Goal: Check status: Check status

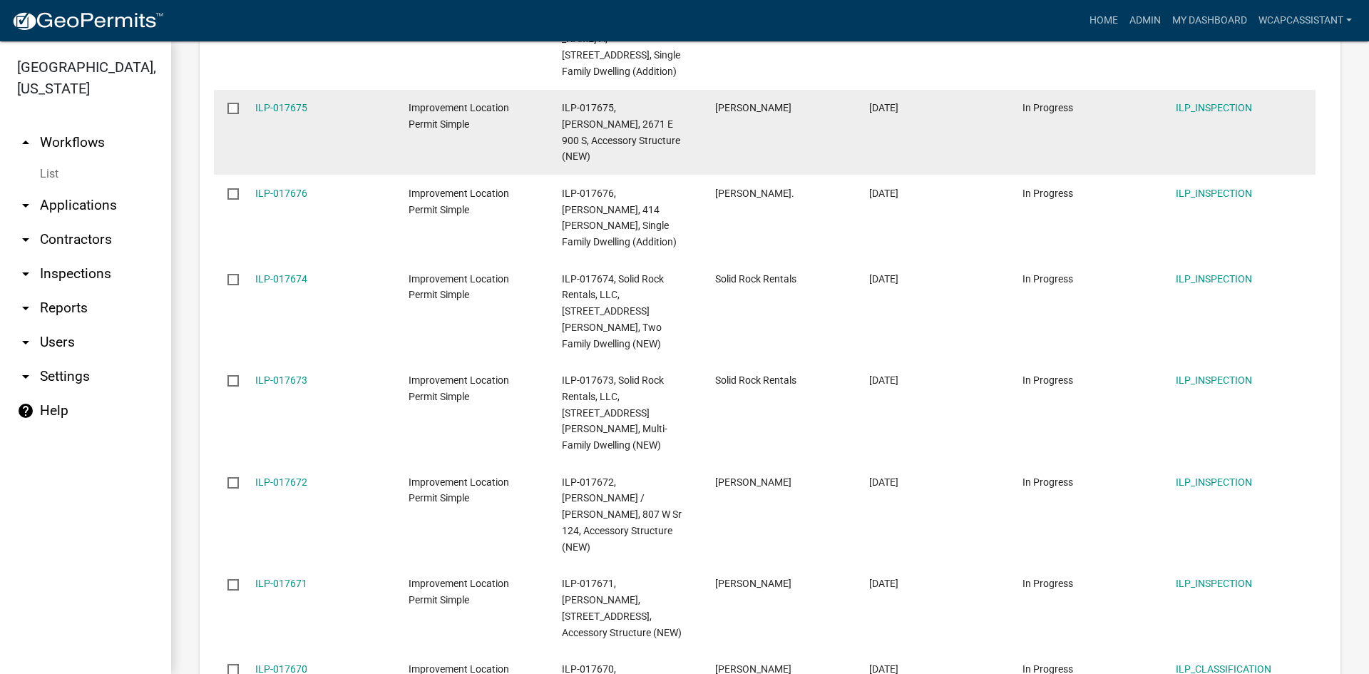
scroll to position [499, 0]
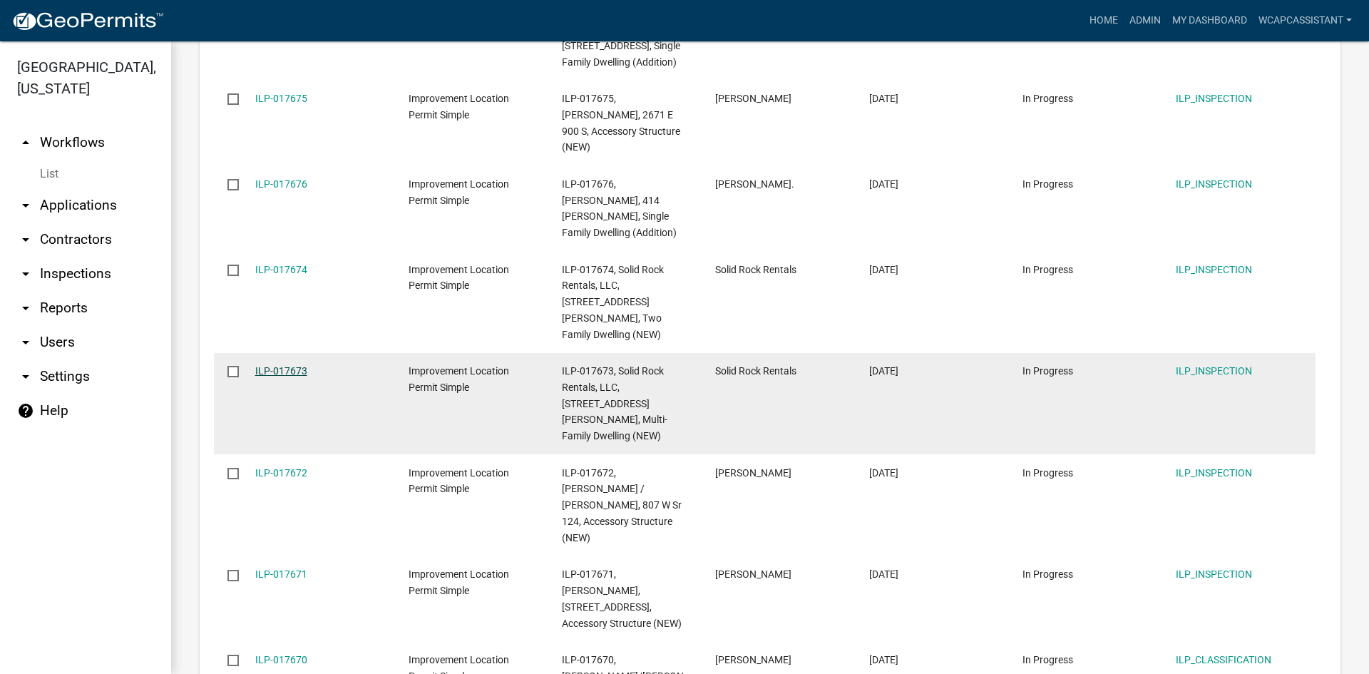
click at [285, 365] on link "ILP-017673" at bounding box center [281, 370] width 52 height 11
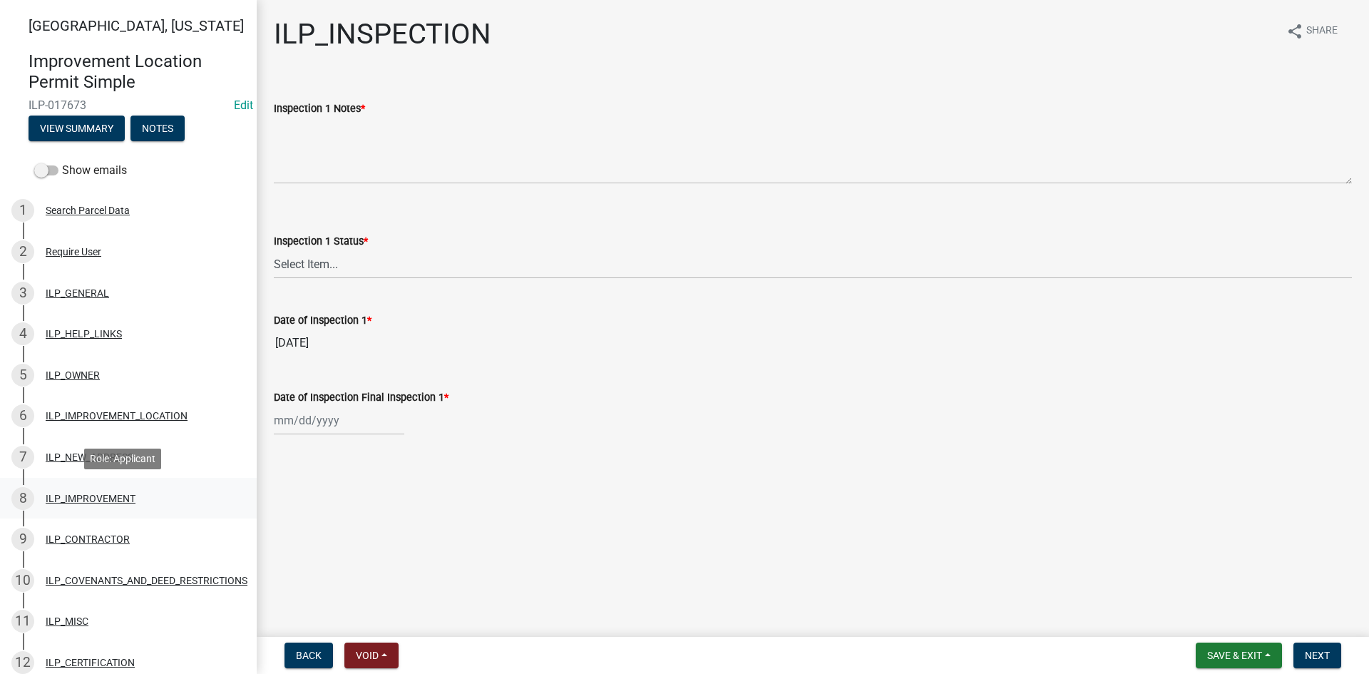
click at [98, 501] on div "ILP_IMPROVEMENT" at bounding box center [91, 498] width 90 height 10
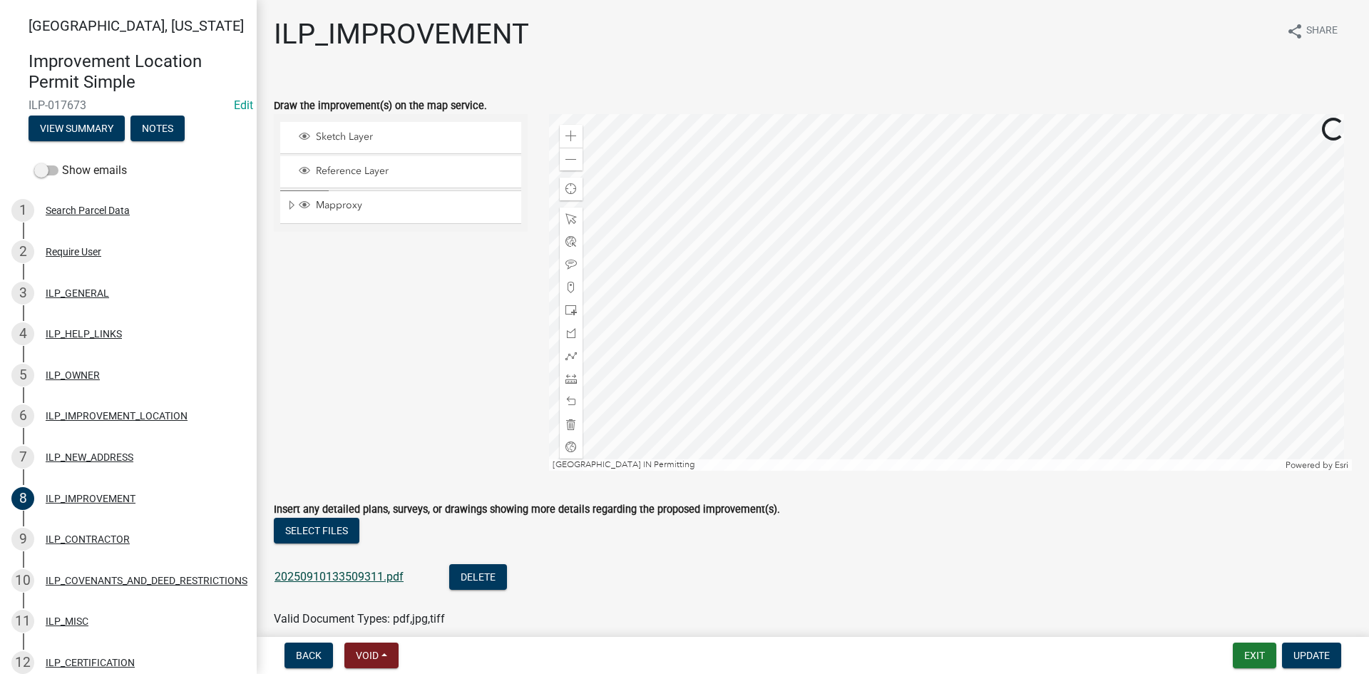
click at [314, 573] on link "20250910133509311.pdf" at bounding box center [339, 577] width 129 height 14
click at [777, 471] on div at bounding box center [951, 292] width 804 height 357
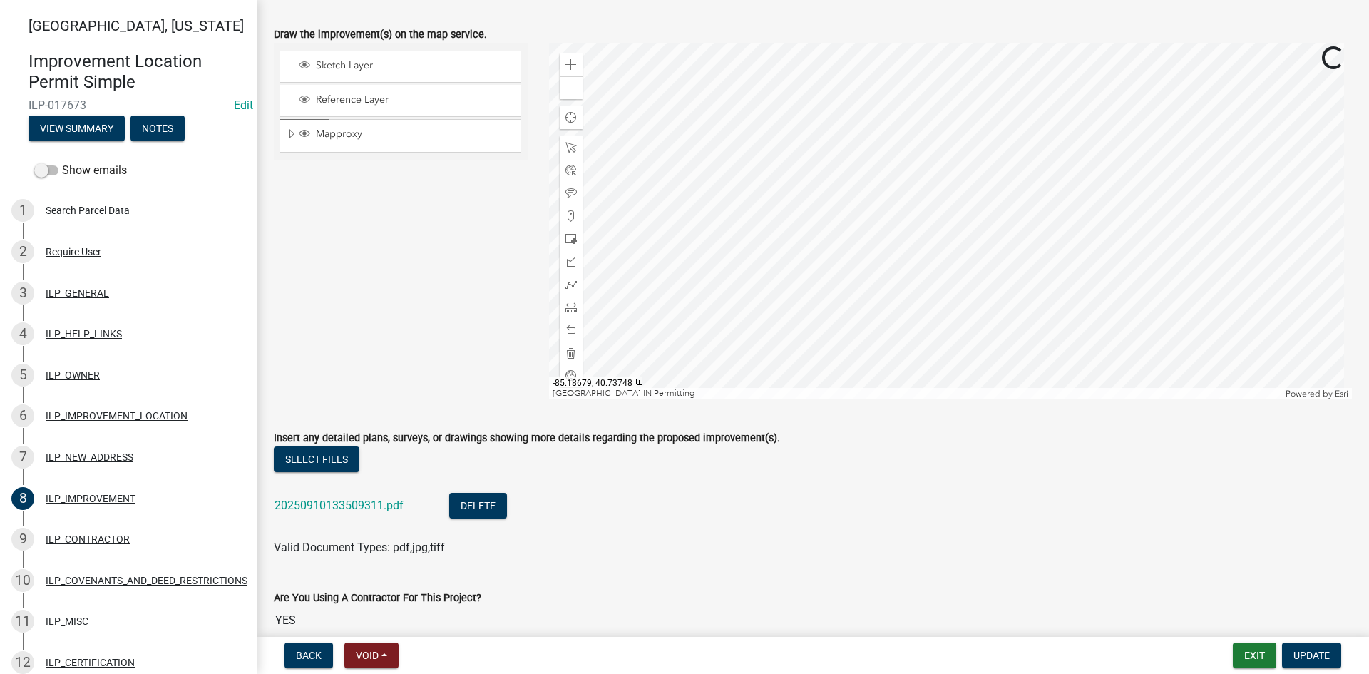
click at [893, 316] on div at bounding box center [951, 221] width 804 height 357
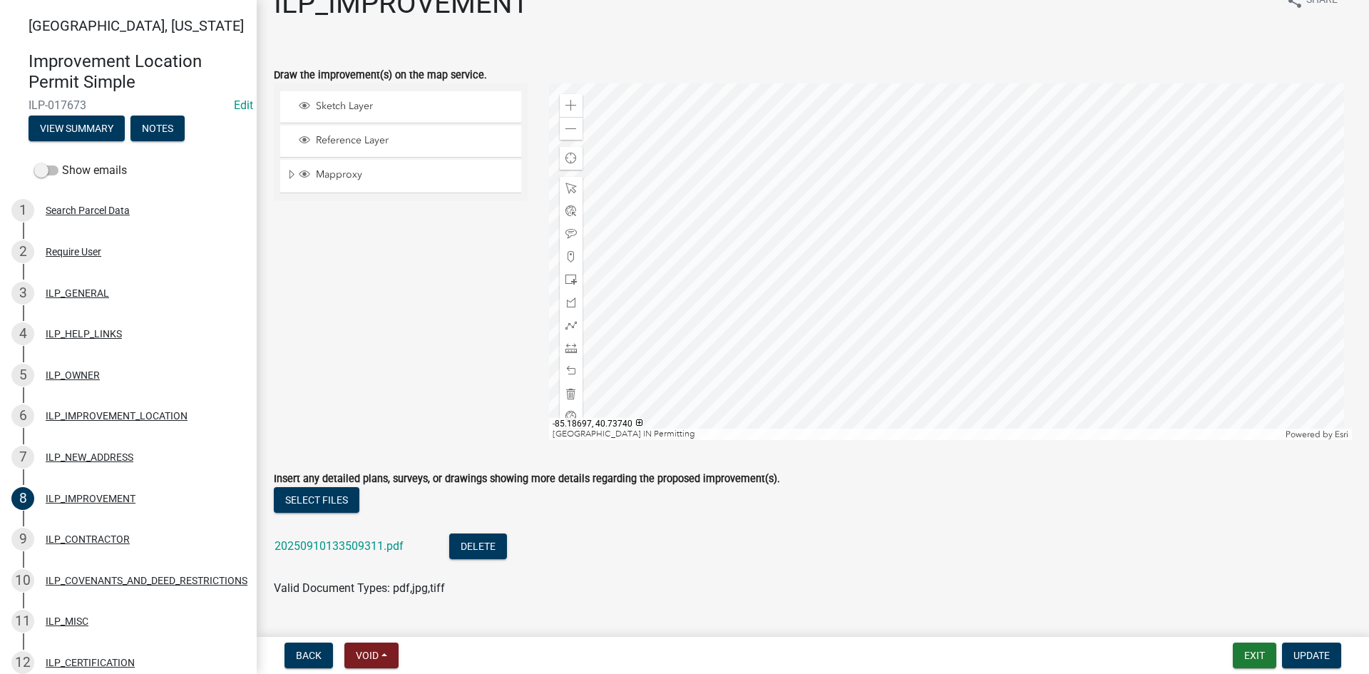
scroll to position [0, 0]
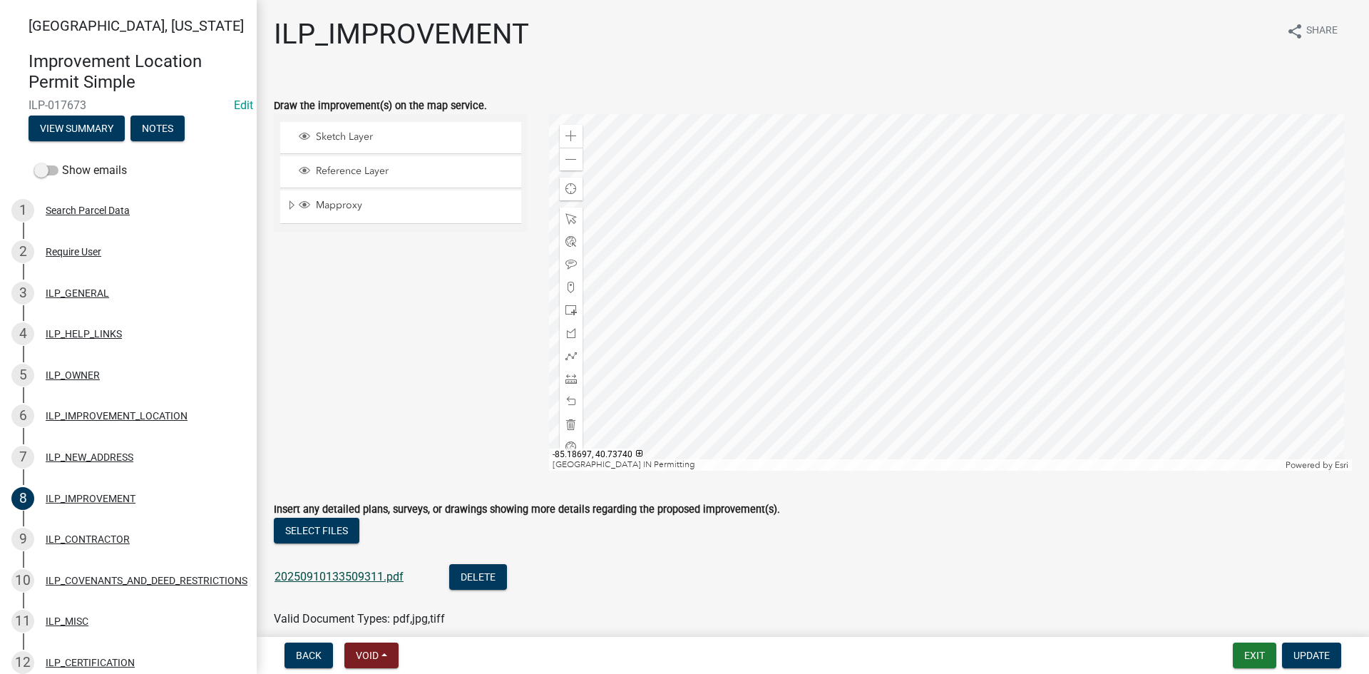
click at [347, 575] on link "20250910133509311.pdf" at bounding box center [339, 577] width 129 height 14
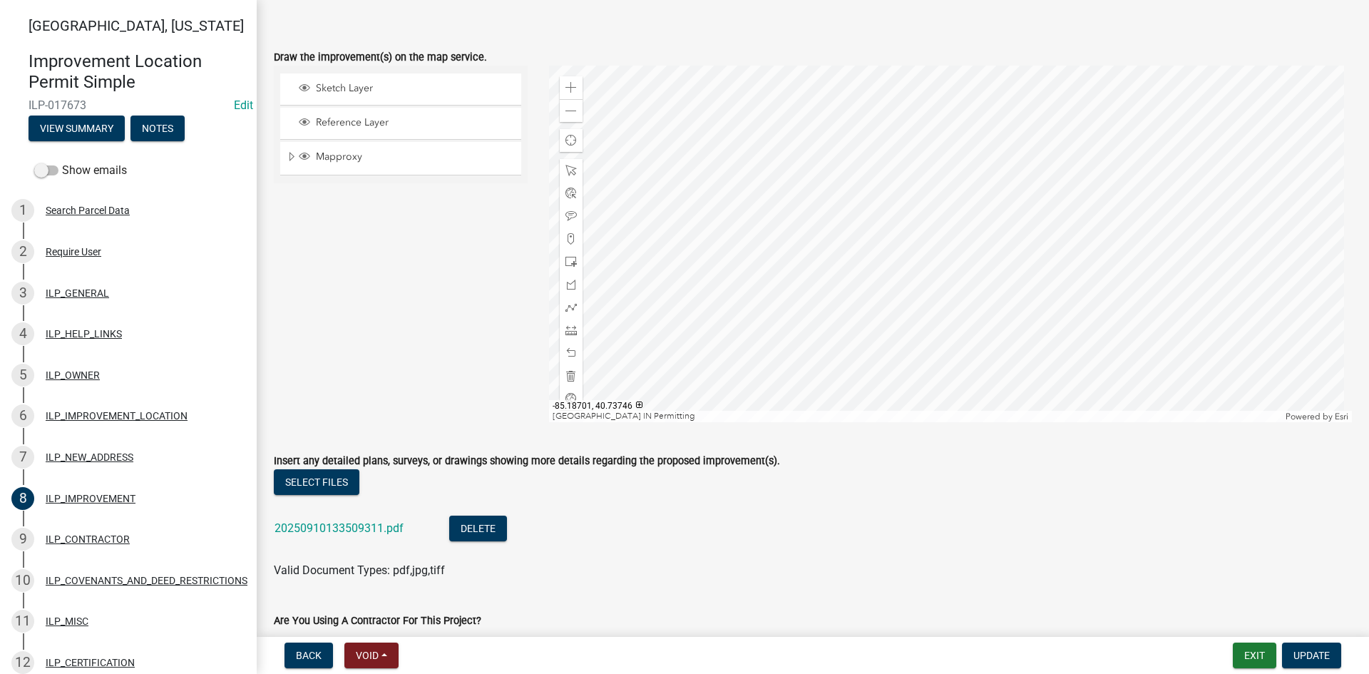
scroll to position [71, 0]
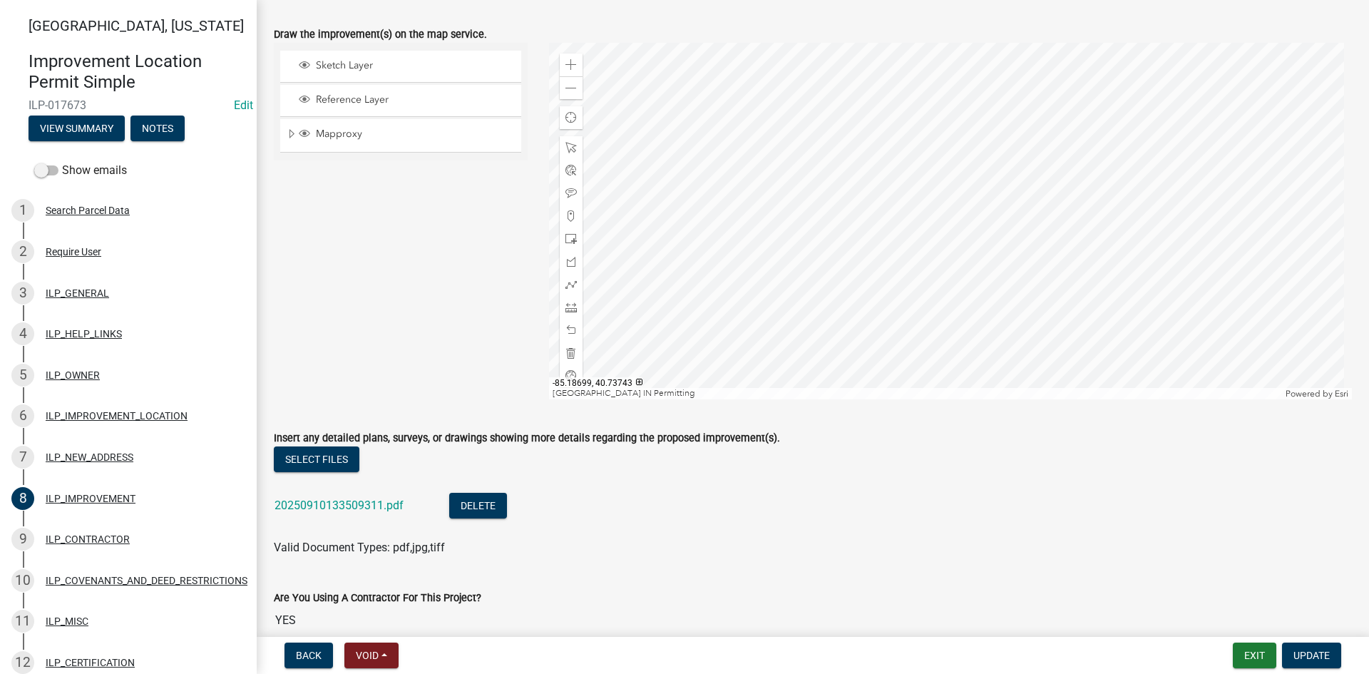
click at [707, 219] on div at bounding box center [951, 221] width 804 height 357
click at [722, 278] on div at bounding box center [951, 221] width 804 height 357
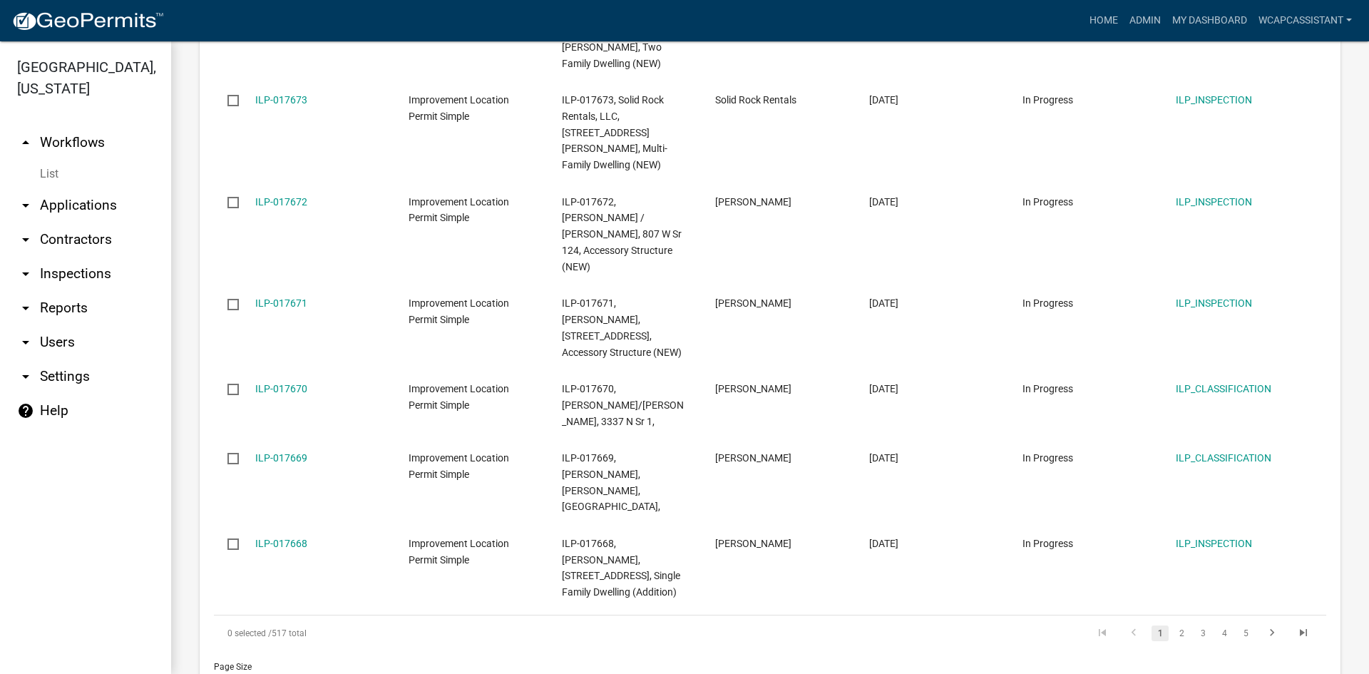
scroll to position [1575, 0]
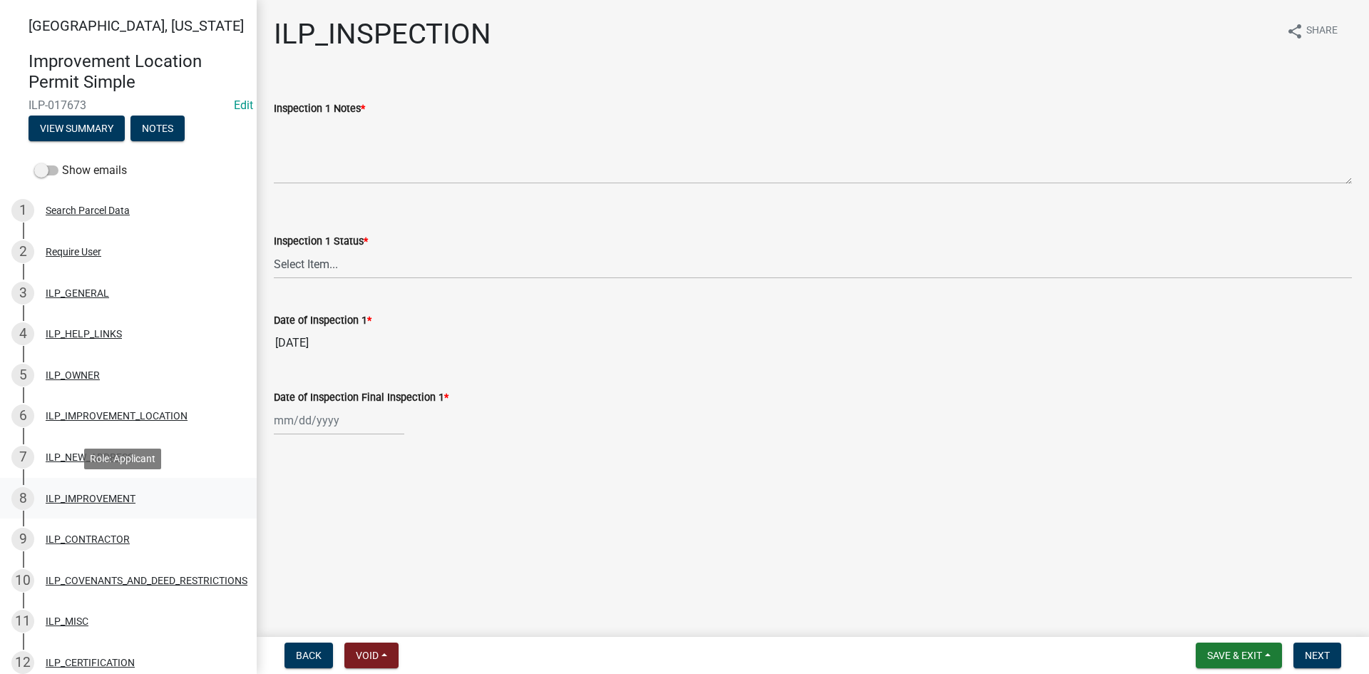
click at [111, 495] on div "ILP_IMPROVEMENT" at bounding box center [91, 498] width 90 height 10
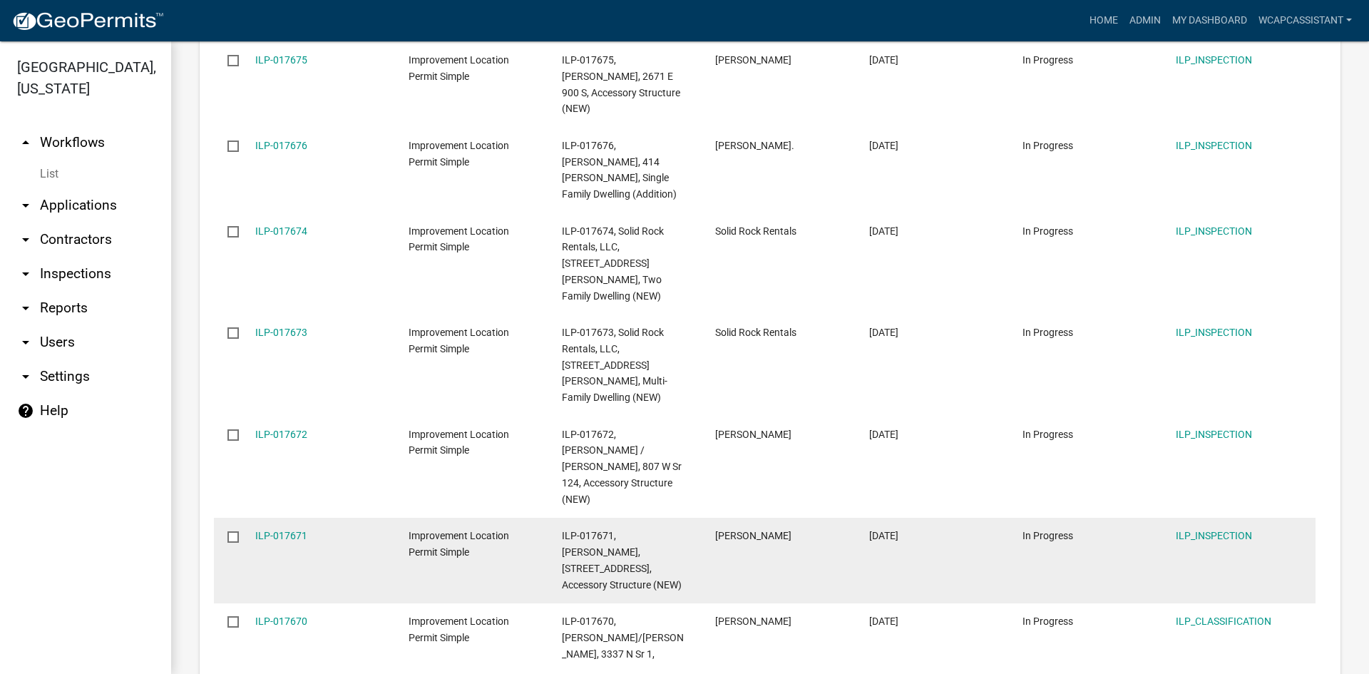
scroll to position [499, 0]
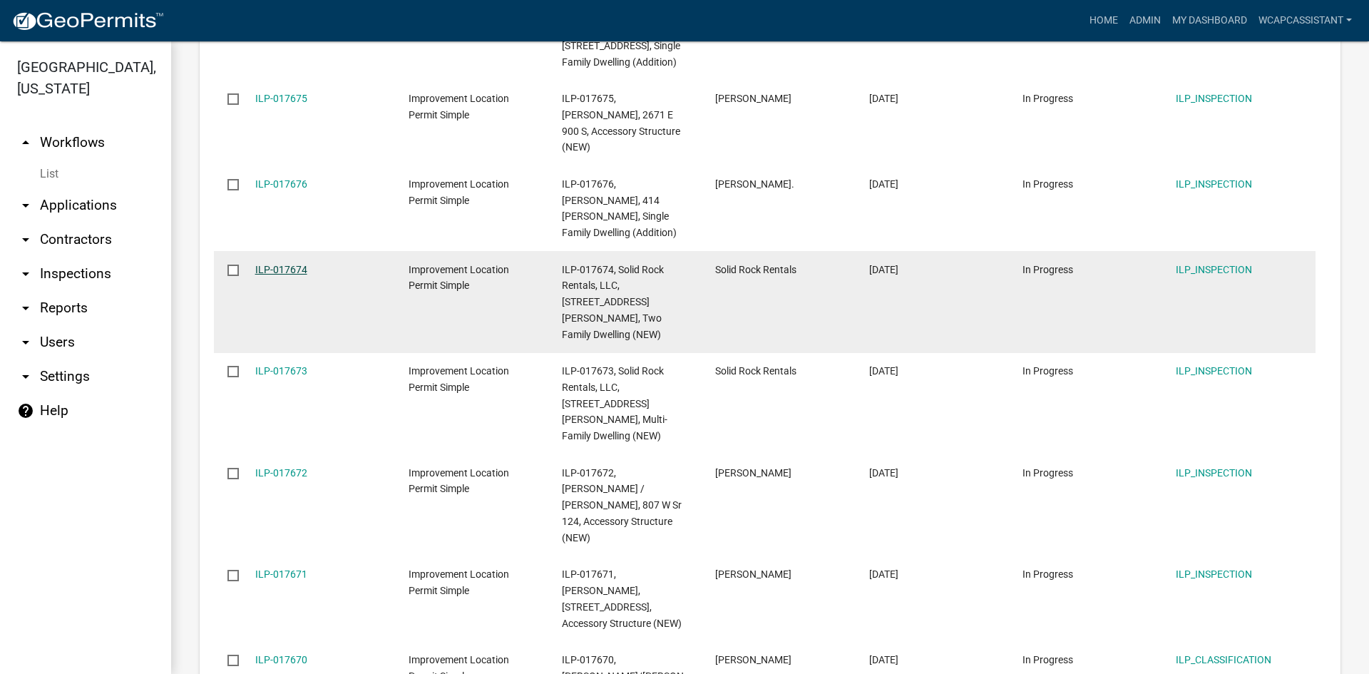
click at [285, 264] on link "ILP-017674" at bounding box center [281, 269] width 52 height 11
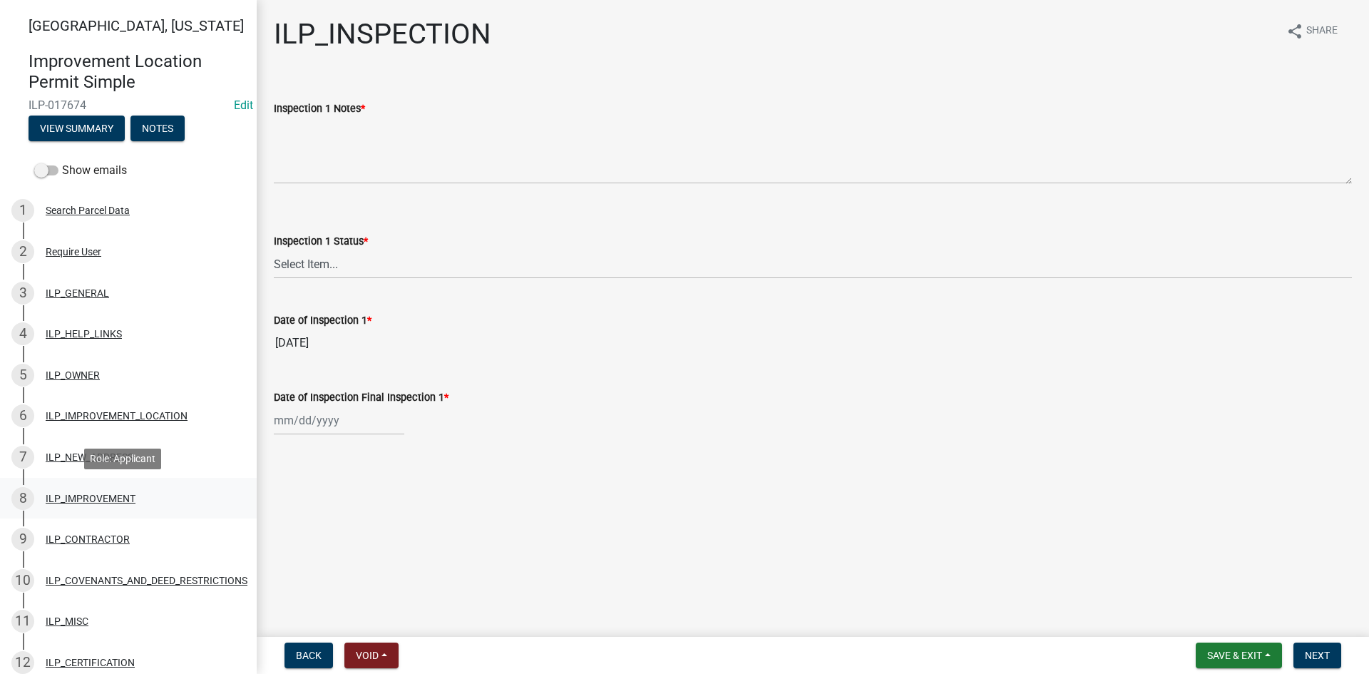
click at [91, 502] on div "ILP_IMPROVEMENT" at bounding box center [91, 498] width 90 height 10
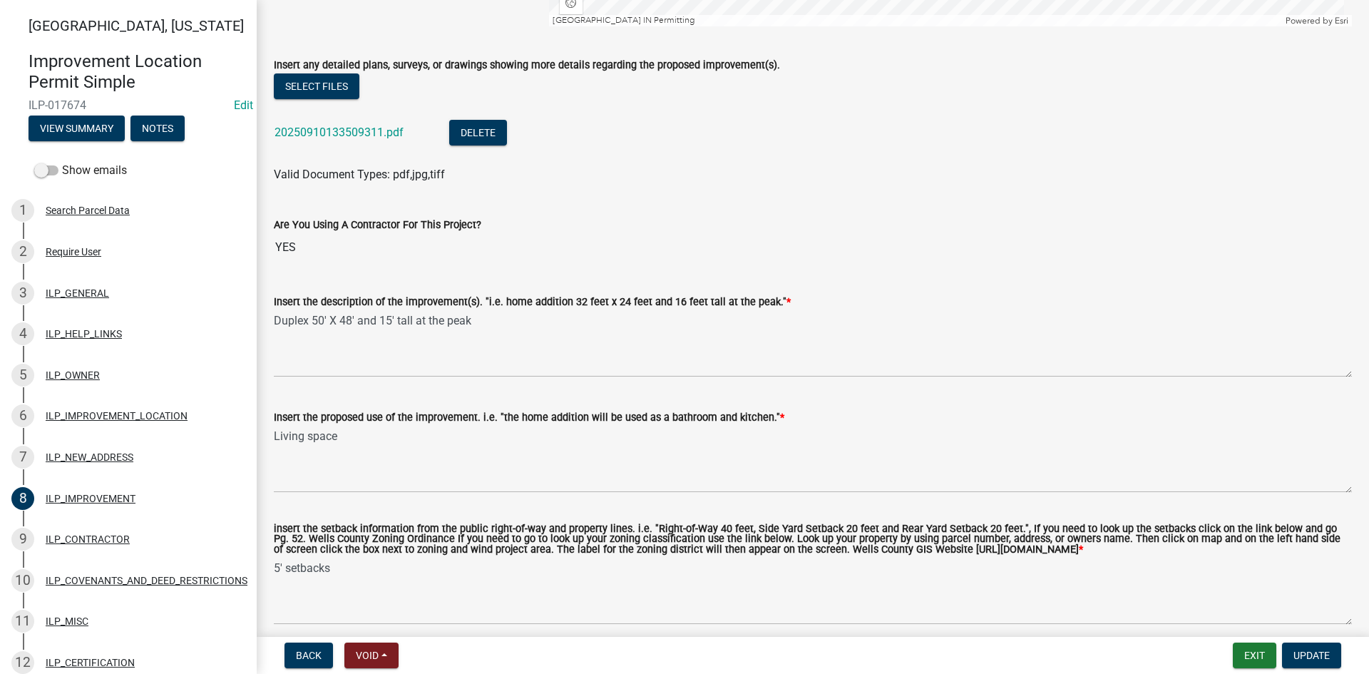
scroll to position [16, 0]
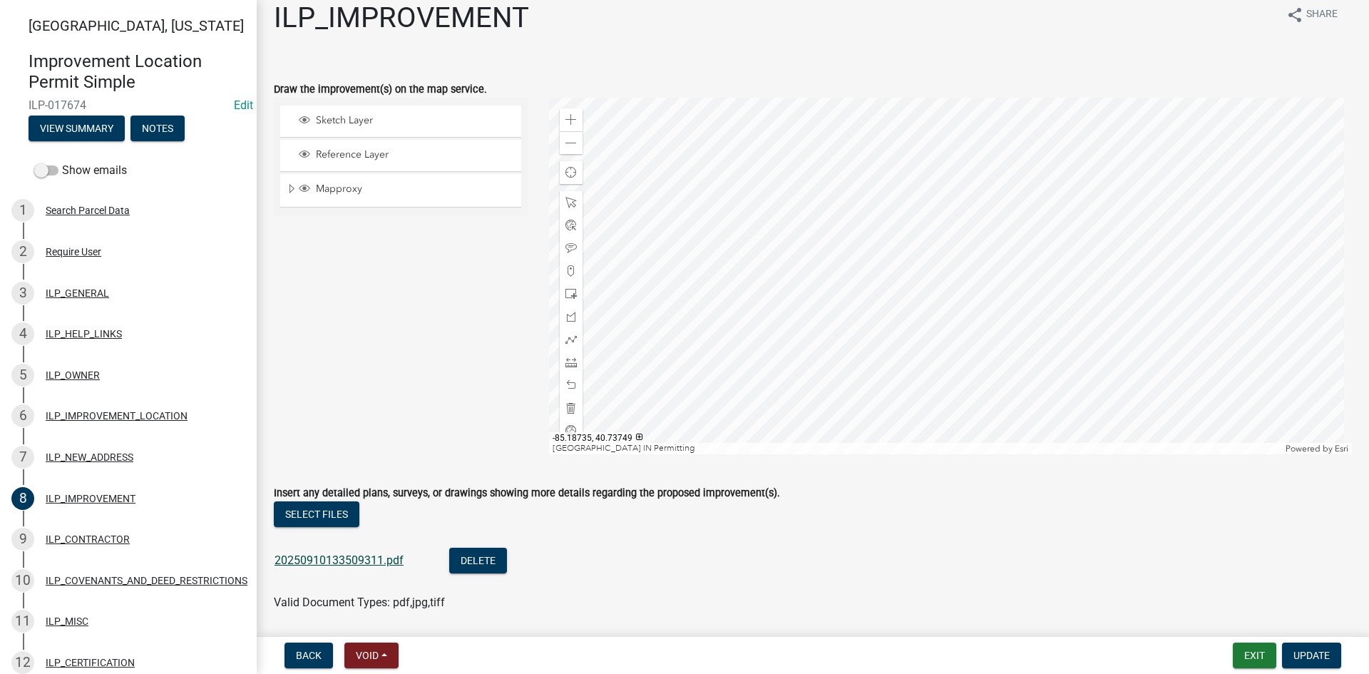
click at [307, 562] on link "20250910133509311.pdf" at bounding box center [339, 560] width 129 height 14
click at [571, 362] on span at bounding box center [571, 362] width 11 height 11
click at [839, 188] on div at bounding box center [951, 276] width 804 height 357
click at [1048, 187] on div at bounding box center [951, 276] width 804 height 357
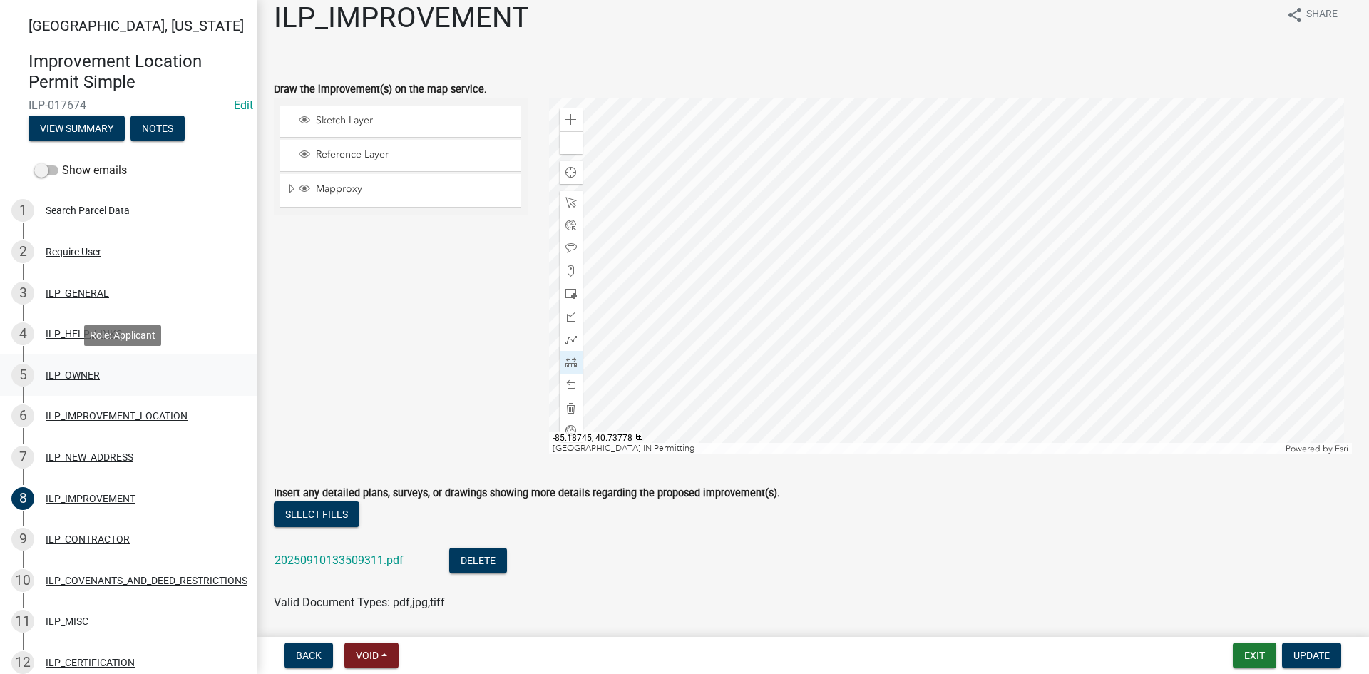
click at [71, 377] on div "ILP_OWNER" at bounding box center [73, 375] width 54 height 10
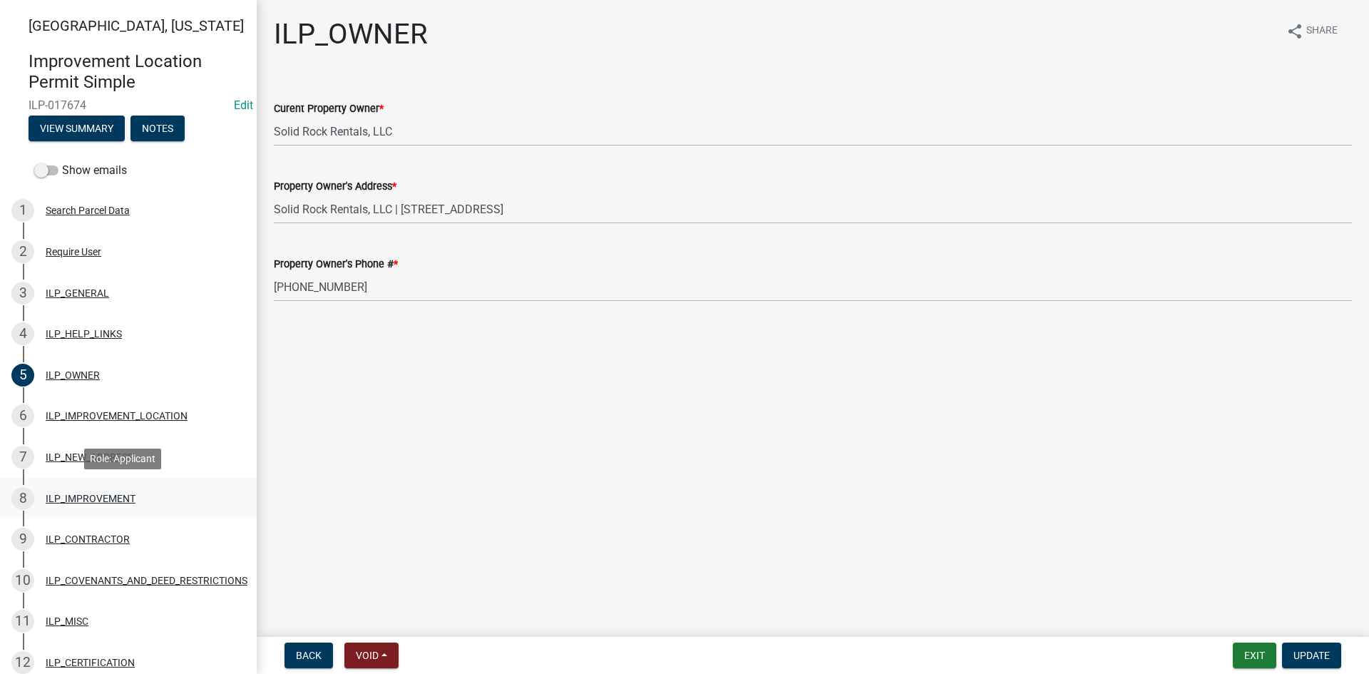
click at [109, 498] on div "ILP_IMPROVEMENT" at bounding box center [91, 498] width 90 height 10
